Goal: Task Accomplishment & Management: Manage account settings

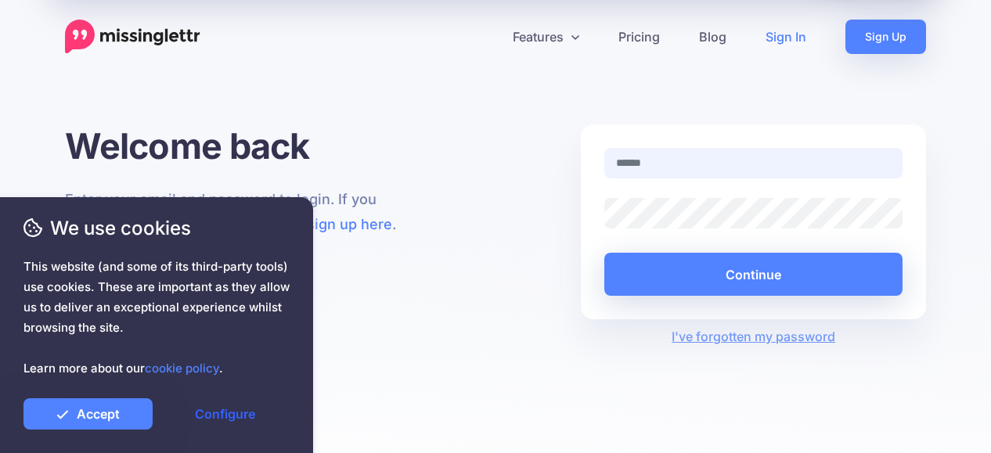
type input "**********"
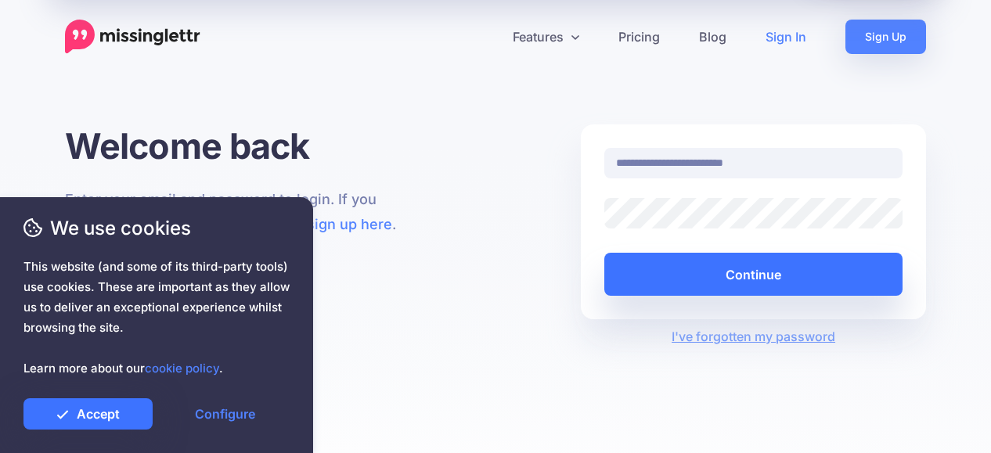
click at [96, 421] on link "Accept" at bounding box center [87, 413] width 129 height 31
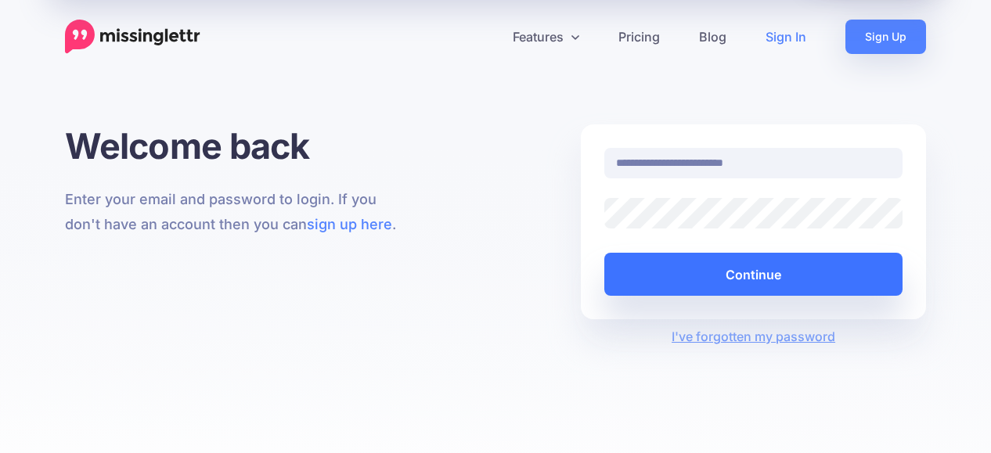
click at [853, 273] on button "Continue" at bounding box center [753, 274] width 298 height 43
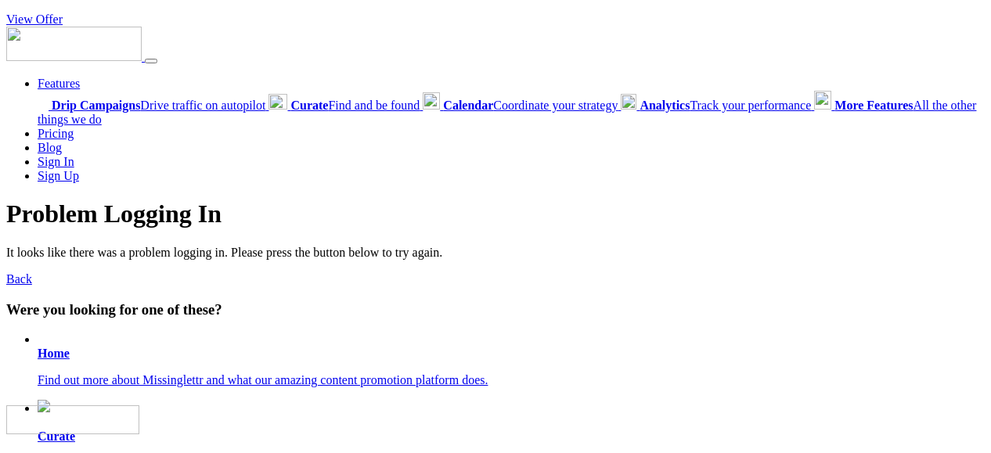
click at [60, 360] on b "Home" at bounding box center [54, 353] width 32 height 13
